Goal: Navigation & Orientation: Understand site structure

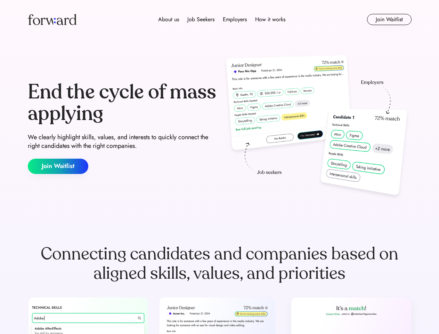
click at [219, 167] on div "End the cycle of mass applying We clearly highlight skills, values, and interes…" at bounding box center [220, 128] width 384 height 150
click at [220, 19] on div "About us Job Seekers Employers How it works" at bounding box center [222, 19] width 274 height 8
click at [52, 19] on img at bounding box center [52, 19] width 49 height 11
click at [222, 19] on div "About us Job Seekers Employers How it works" at bounding box center [222, 19] width 274 height 8
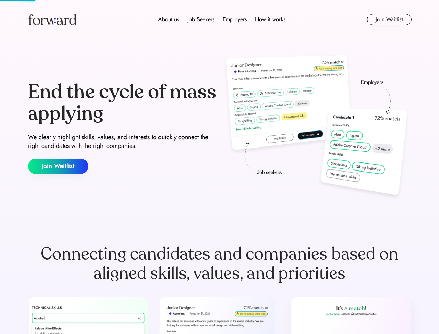
click at [169, 19] on div "About us" at bounding box center [168, 19] width 21 height 8
click at [201, 19] on div "Job Seekers" at bounding box center [200, 19] width 27 height 8
click at [235, 19] on div "Employers" at bounding box center [235, 19] width 24 height 8
click at [270, 19] on div "How it works" at bounding box center [270, 19] width 30 height 8
click at [389, 19] on button "Join Waitlist" at bounding box center [389, 19] width 45 height 11
